Goal: Information Seeking & Learning: Learn about a topic

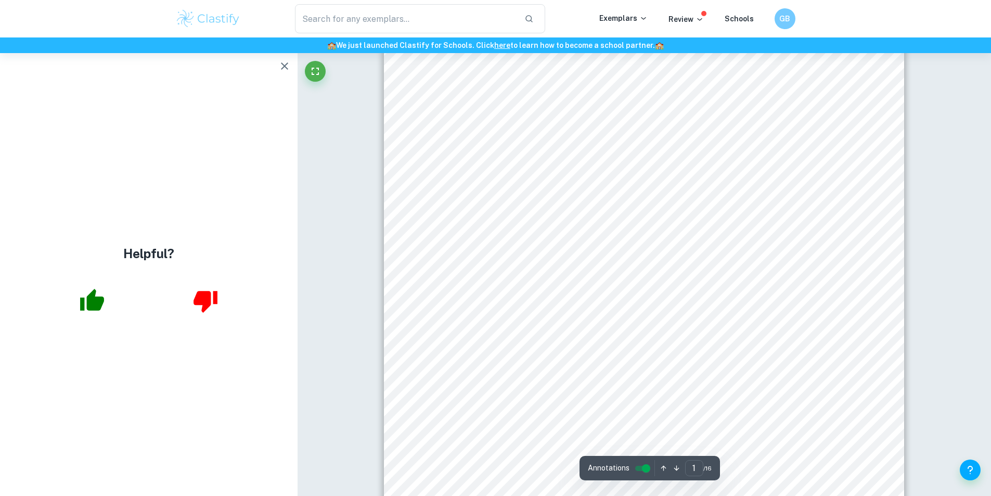
scroll to position [208, 0]
click at [278, 65] on icon "button" at bounding box center [284, 66] width 12 height 12
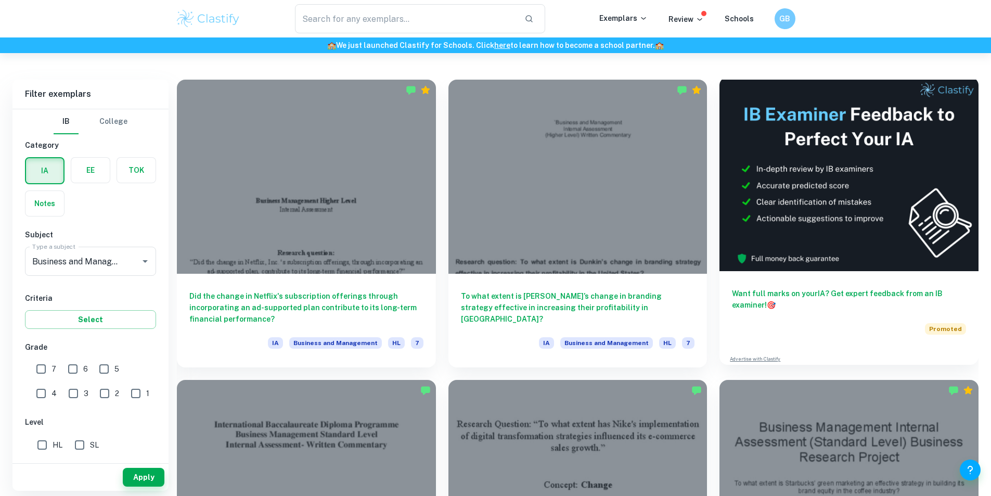
scroll to position [312, 0]
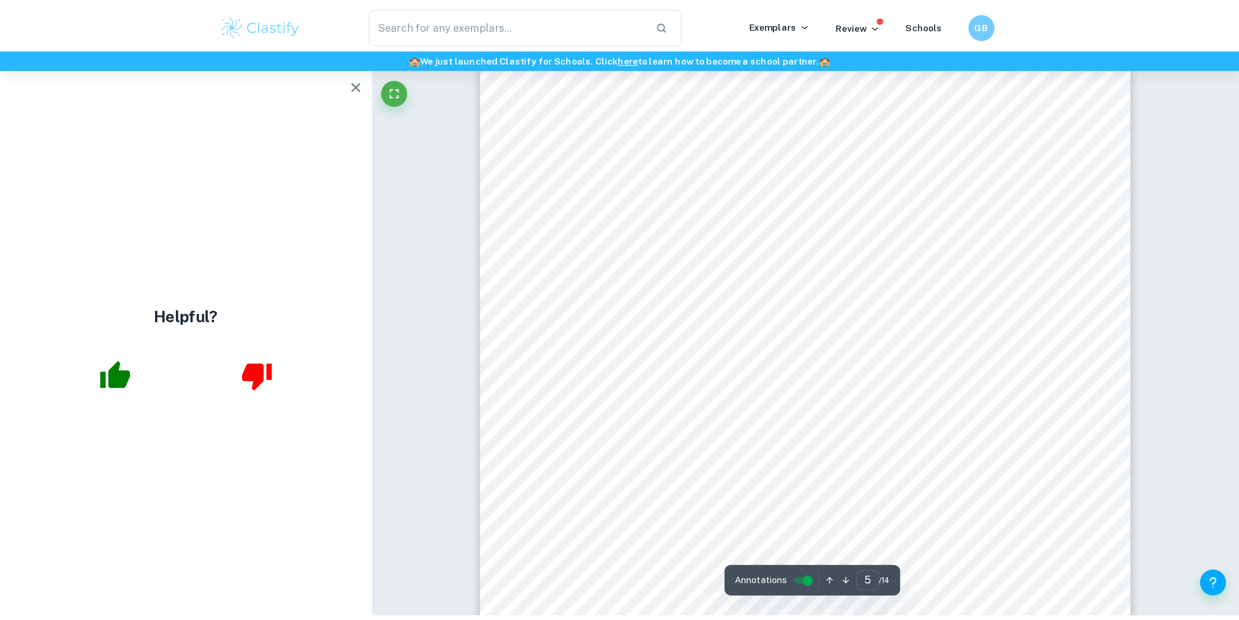
scroll to position [3070, 0]
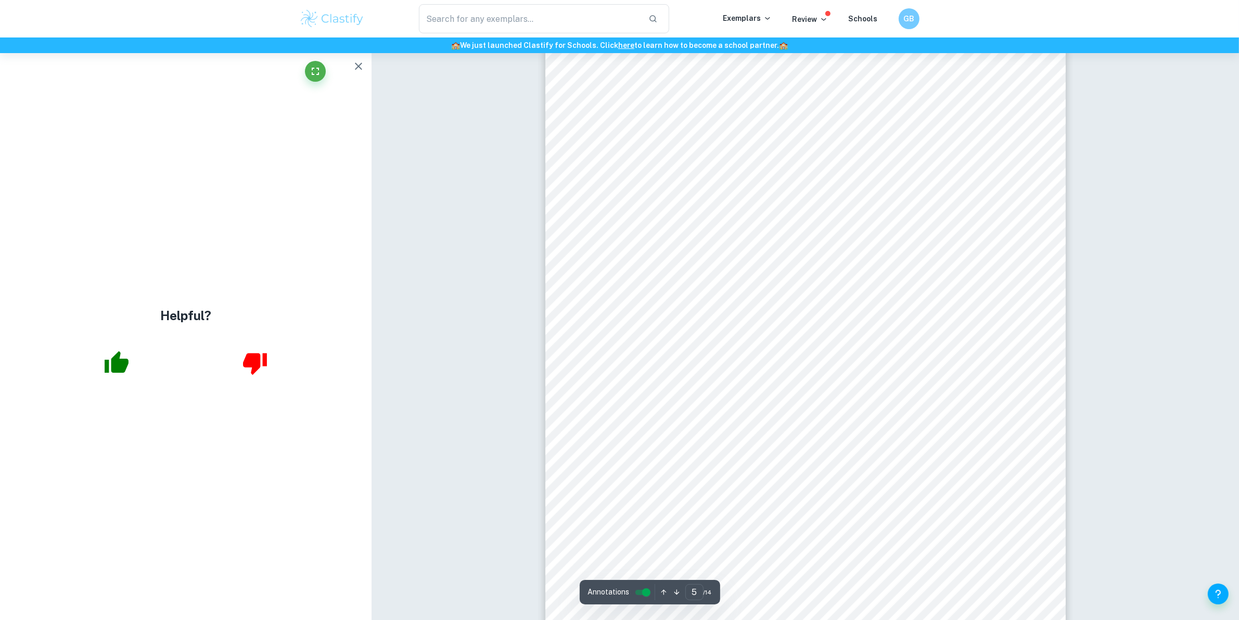
drag, startPoint x: 998, startPoint y: 0, endPoint x: 496, endPoint y: 188, distance: 536.6
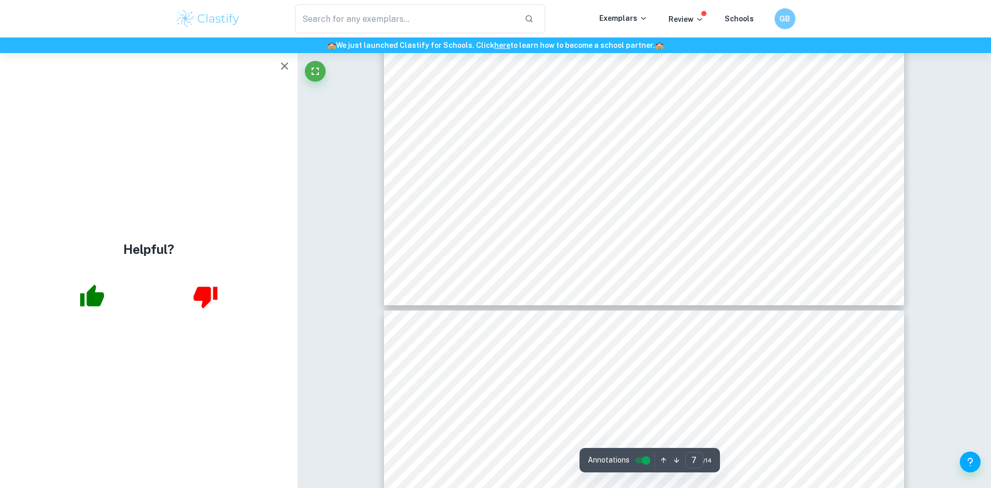
scroll to position [4865, 0]
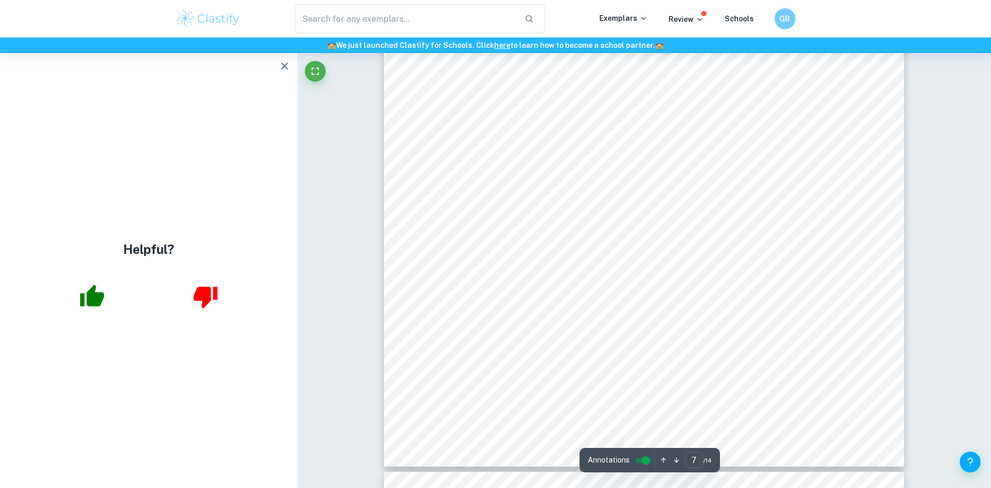
click at [282, 62] on icon "button" at bounding box center [284, 66] width 12 height 12
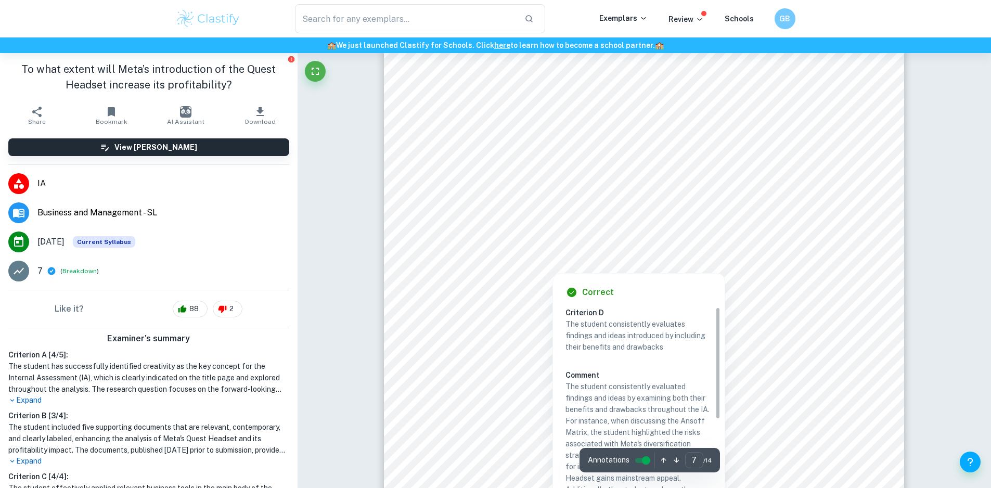
scroll to position [4657, 0]
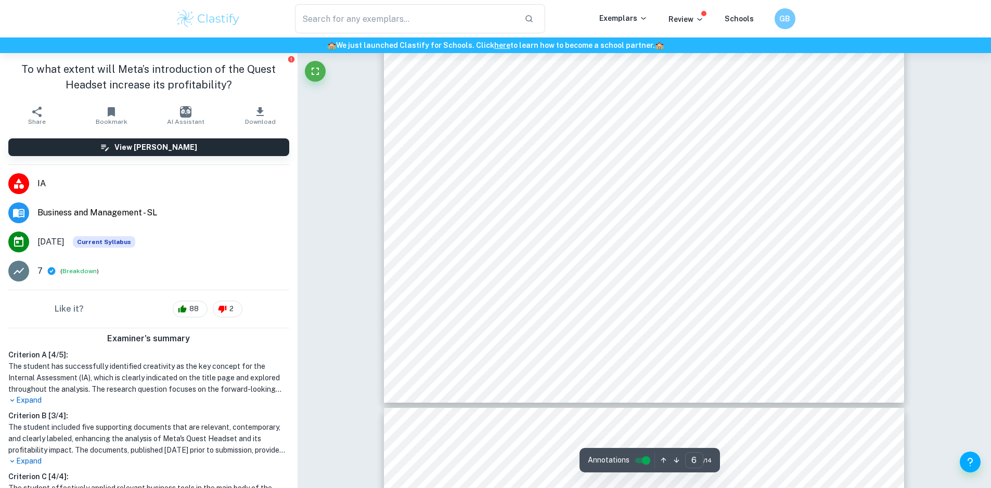
type input "5"
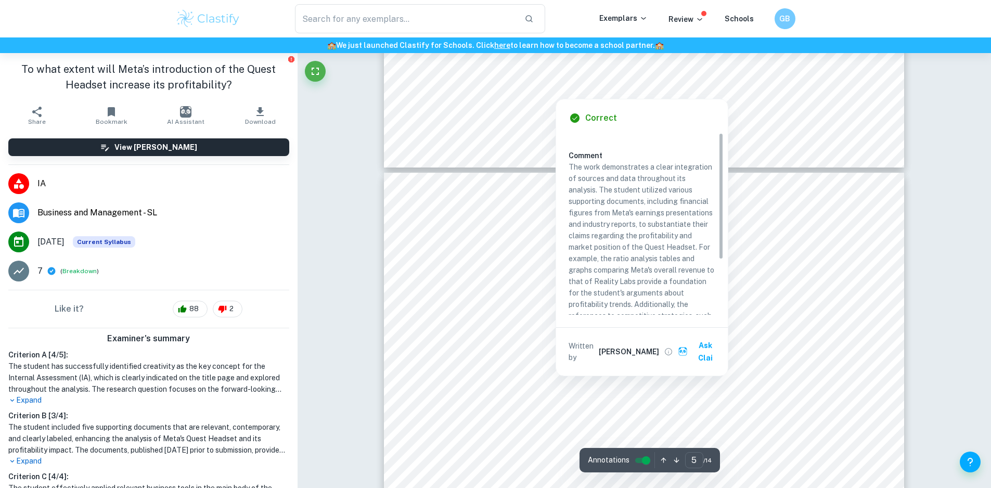
scroll to position [52, 0]
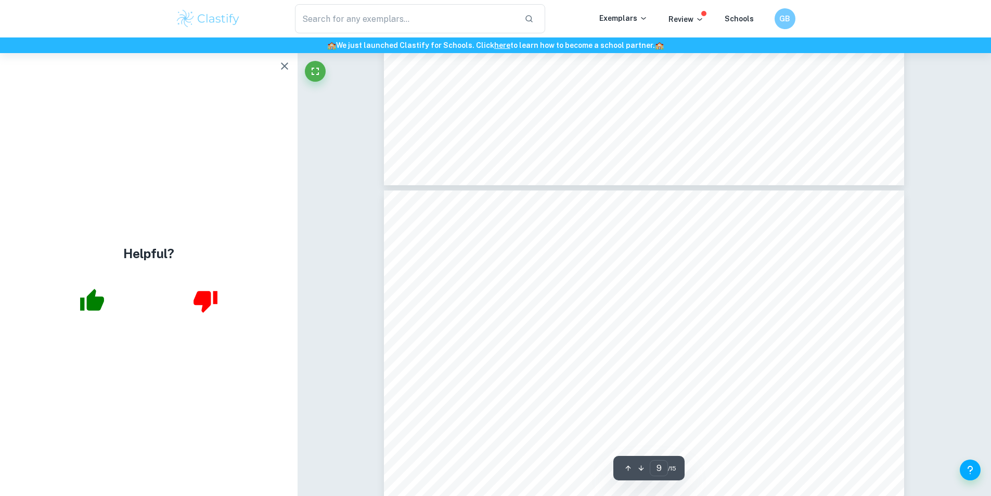
scroll to position [5515, 0]
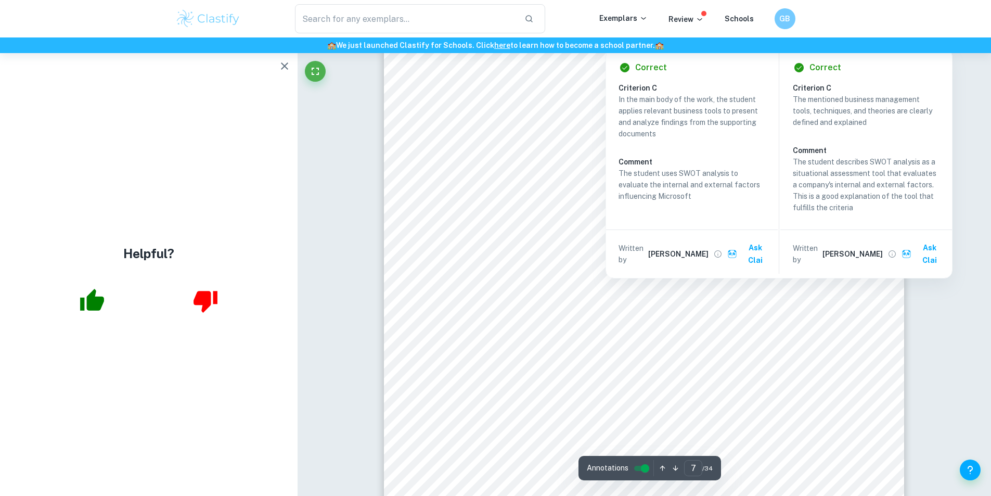
scroll to position [4683, 0]
